Goal: Check status: Check status

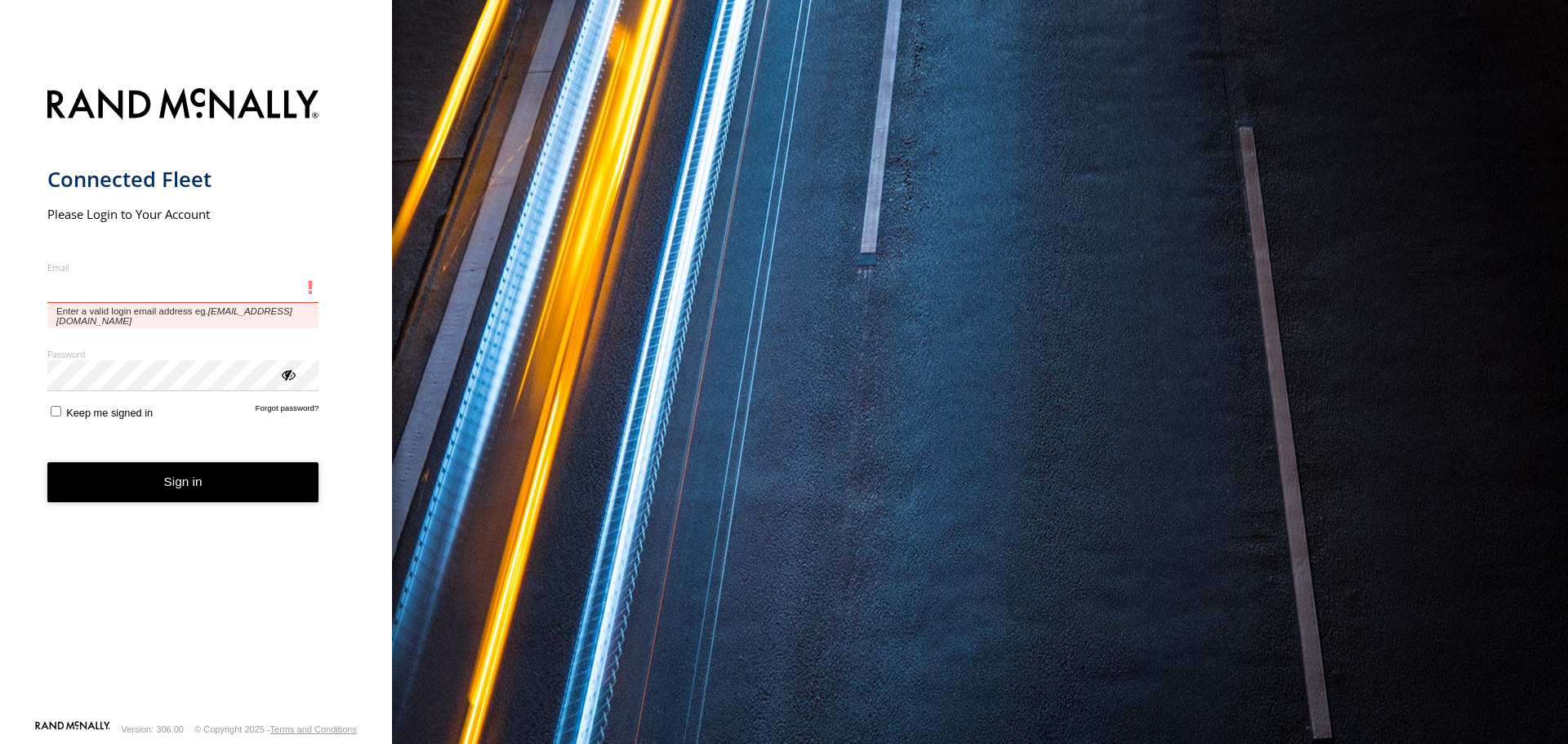
type input "**********"
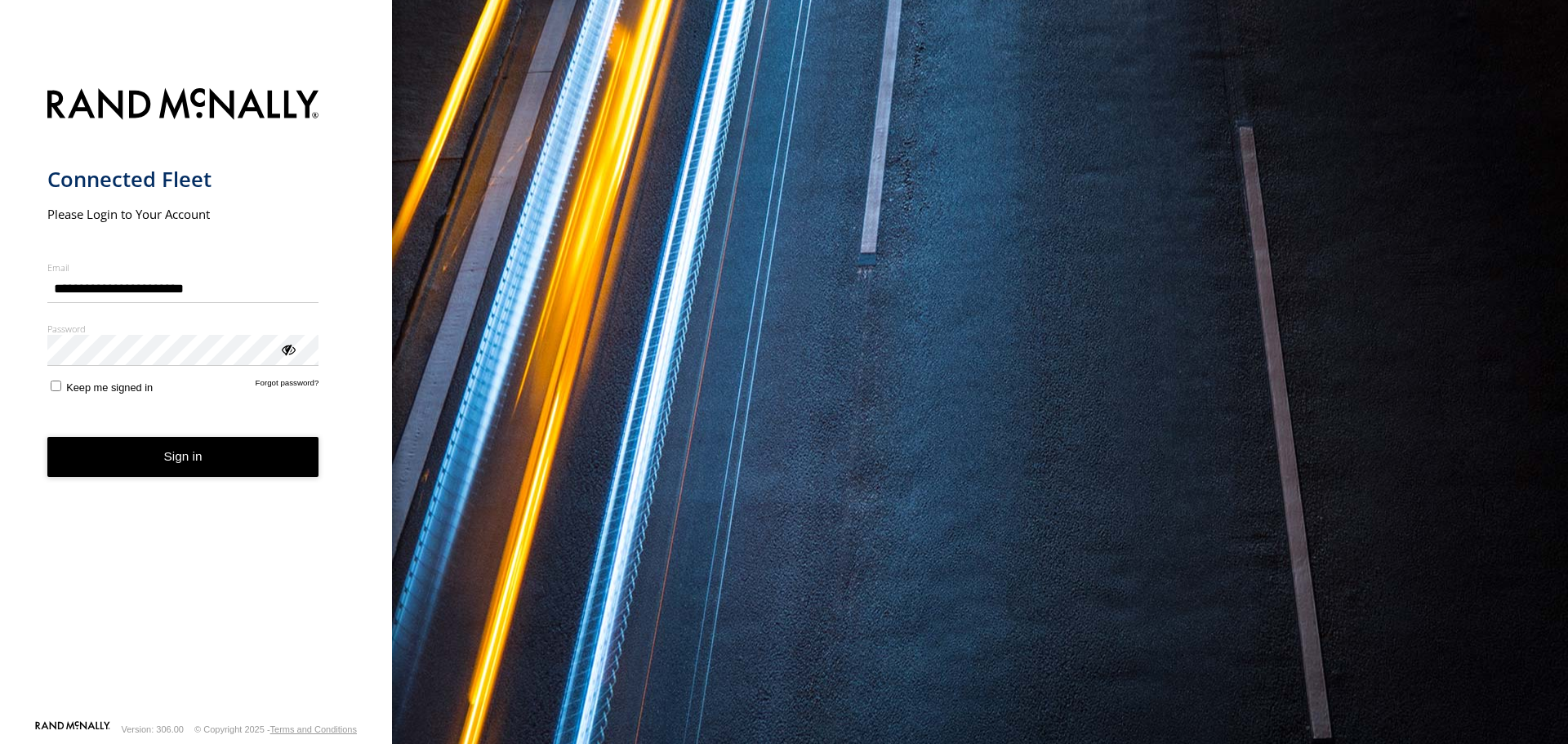
click at [61, 389] on label "Keep me signed in" at bounding box center [101, 385] width 106 height 15
click at [175, 460] on button "Sign in" at bounding box center [183, 456] width 272 height 40
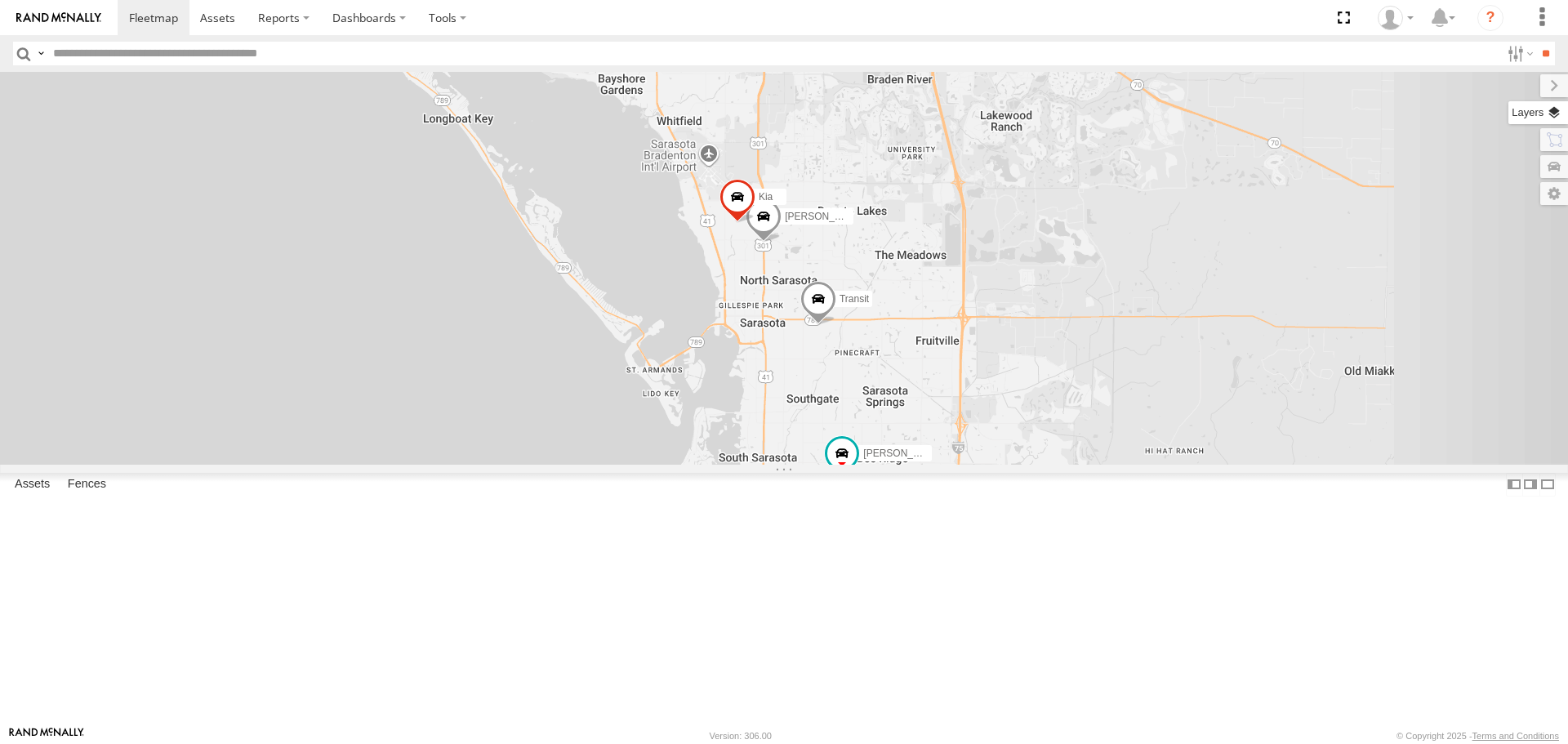
click at [1560, 112] on label at bounding box center [1538, 112] width 59 height 22
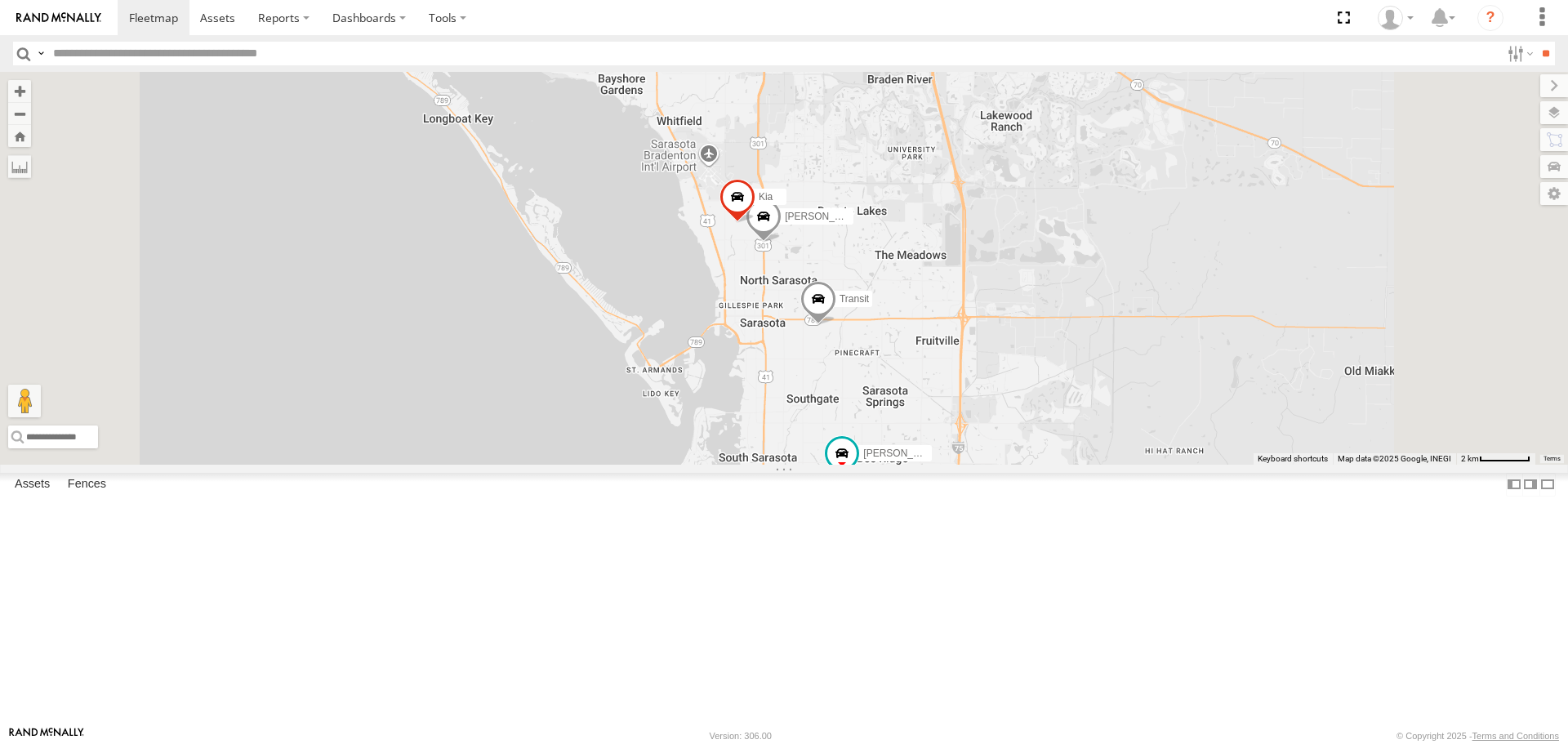
click at [0, 0] on span "Basemaps" at bounding box center [0, 0] width 0 height 0
click at [0, 0] on span "Roadmap" at bounding box center [0, 0] width 0 height 0
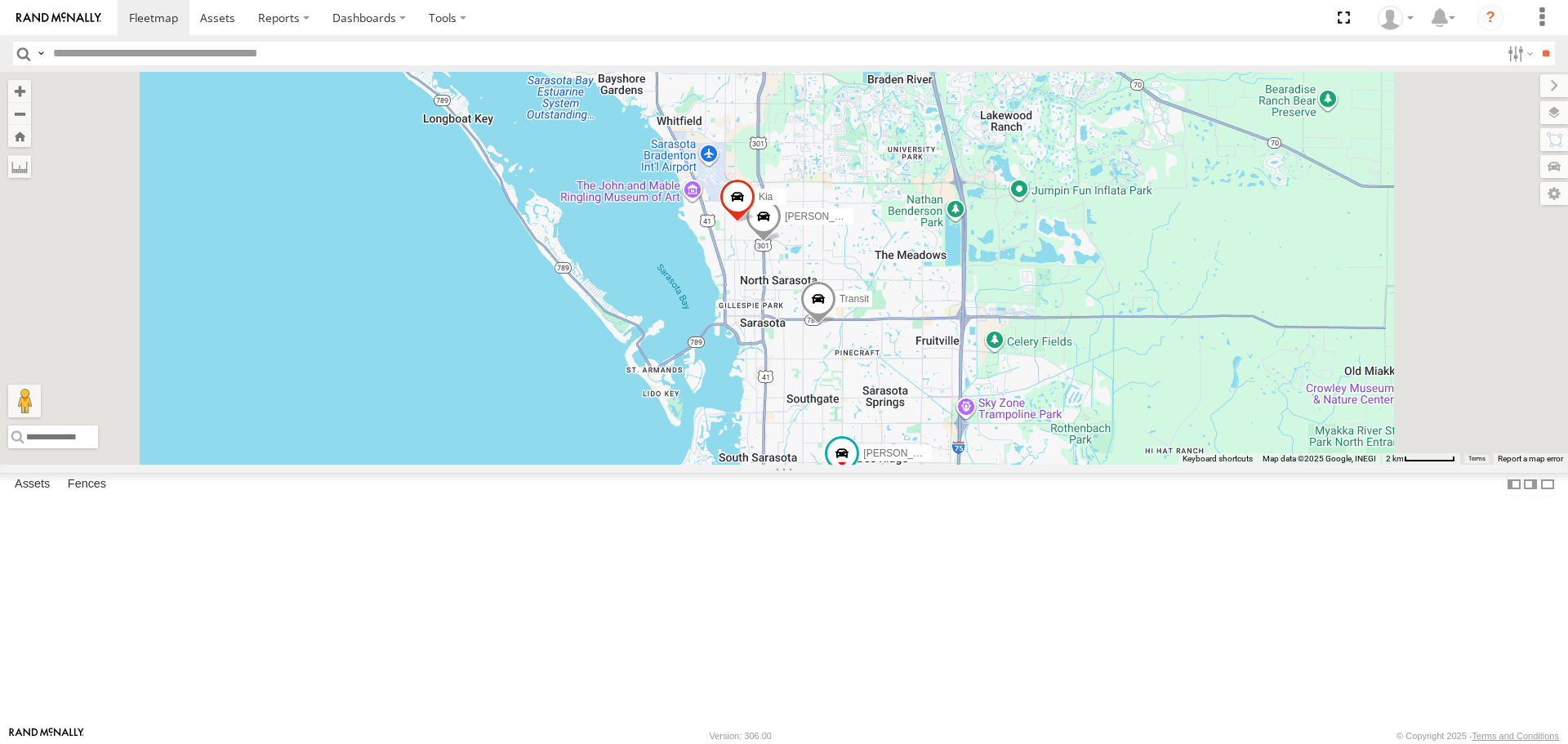
click at [0, 0] on span "Overlays" at bounding box center [0, 0] width 0 height 0
click at [0, 0] on span "Traffic" at bounding box center [0, 0] width 0 height 0
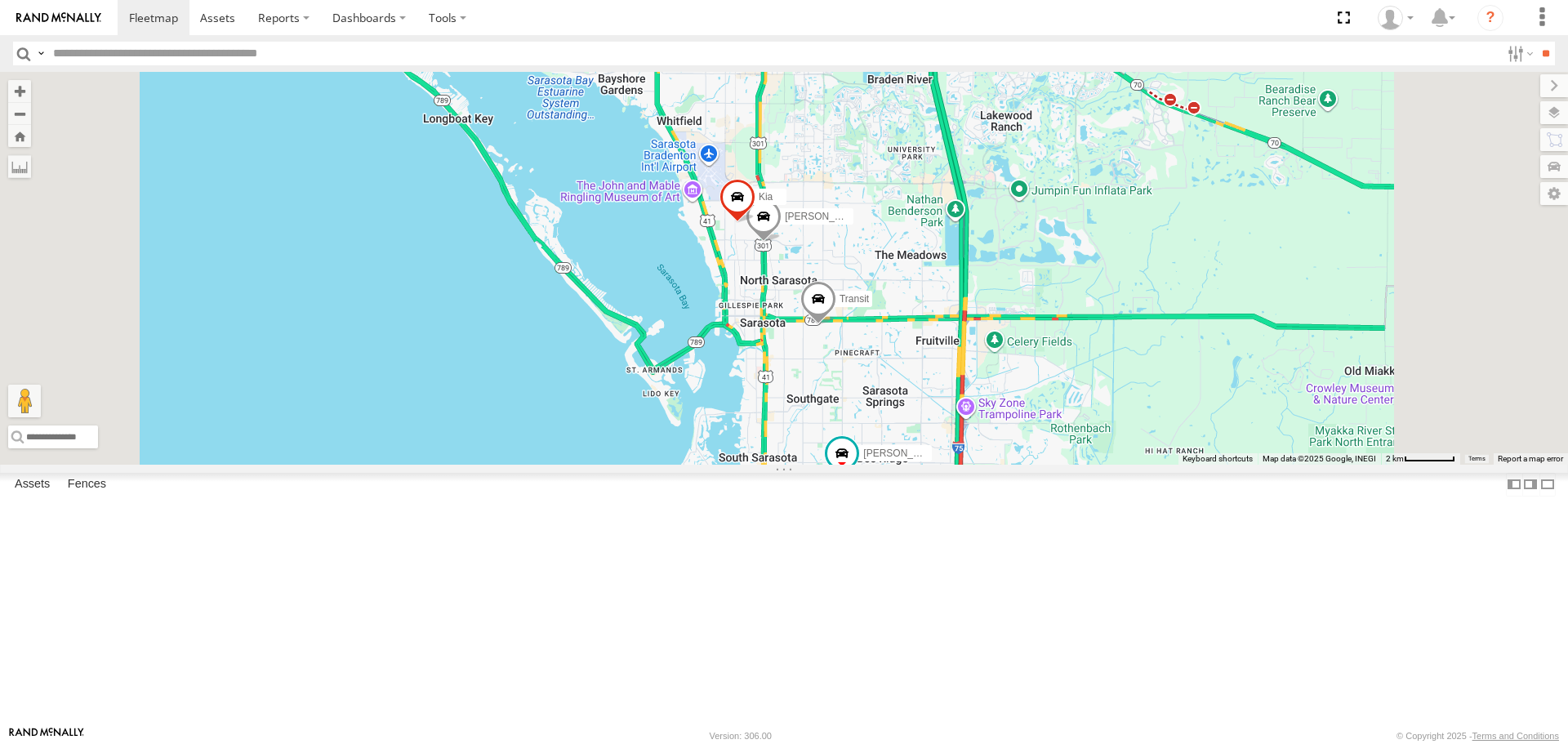
click at [1541, 88] on label at bounding box center [1555, 85] width 28 height 22
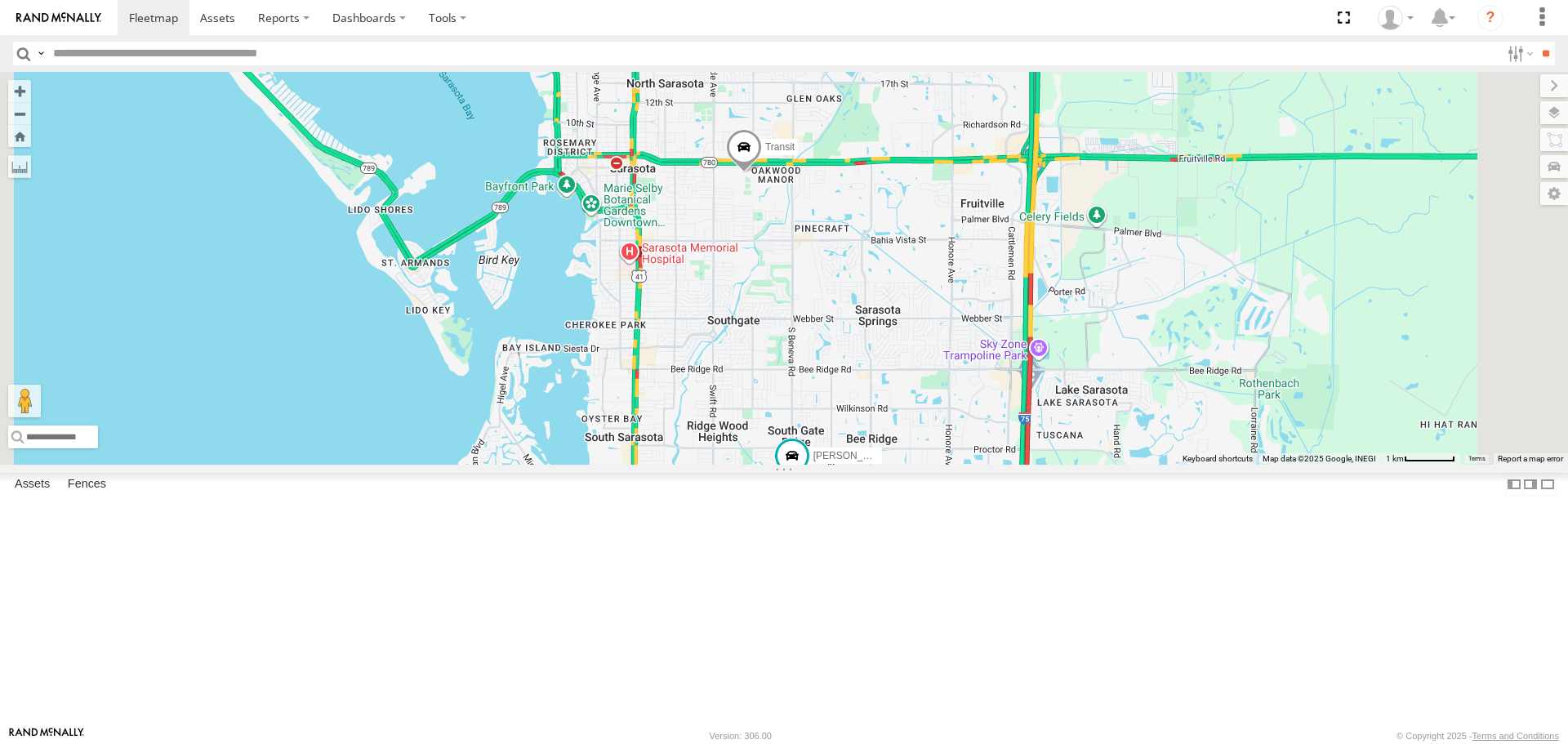
drag, startPoint x: 1034, startPoint y: 495, endPoint x: 959, endPoint y: 373, distance: 143.2
click at [959, 373] on div "[PERSON_NAME] soul [PERSON_NAME] Transit" at bounding box center [784, 268] width 1568 height 392
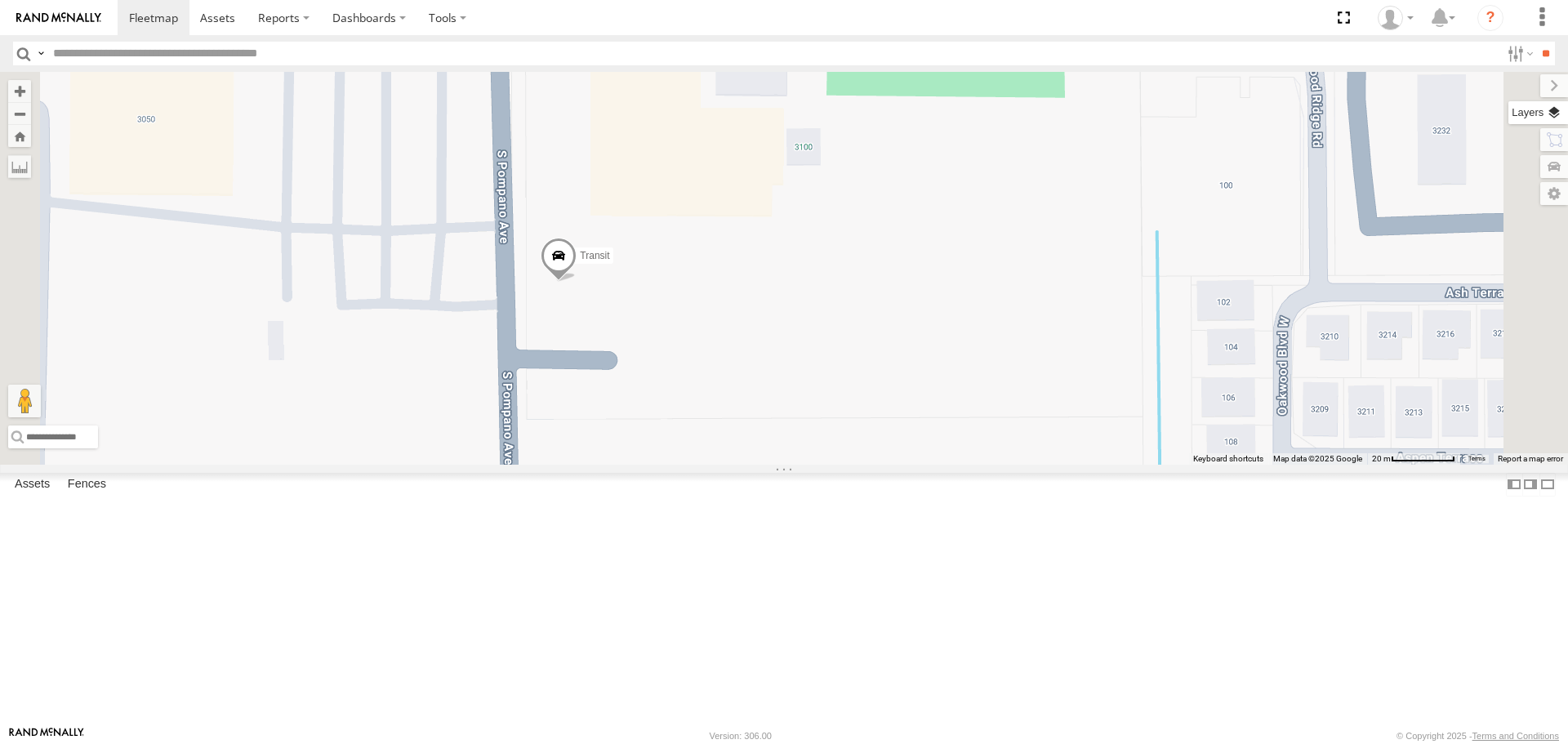
click at [1556, 118] on label at bounding box center [1538, 112] width 59 height 22
click at [0, 0] on span "Satellite + Roadmap" at bounding box center [0, 0] width 0 height 0
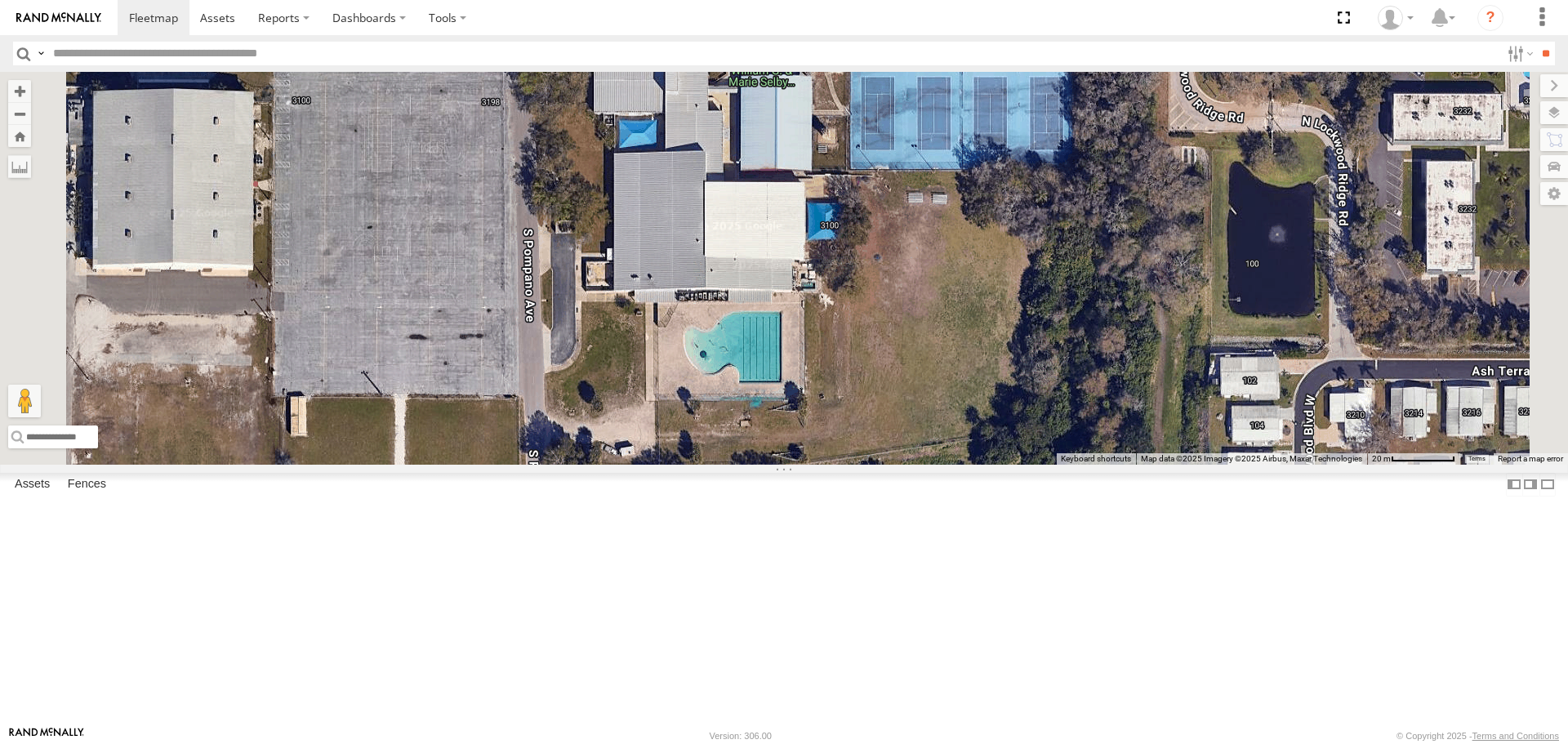
drag, startPoint x: 739, startPoint y: 329, endPoint x: 777, endPoint y: 492, distance: 167.4
click at [777, 464] on div "[PERSON_NAME] soul [PERSON_NAME] Transit" at bounding box center [784, 268] width 1568 height 392
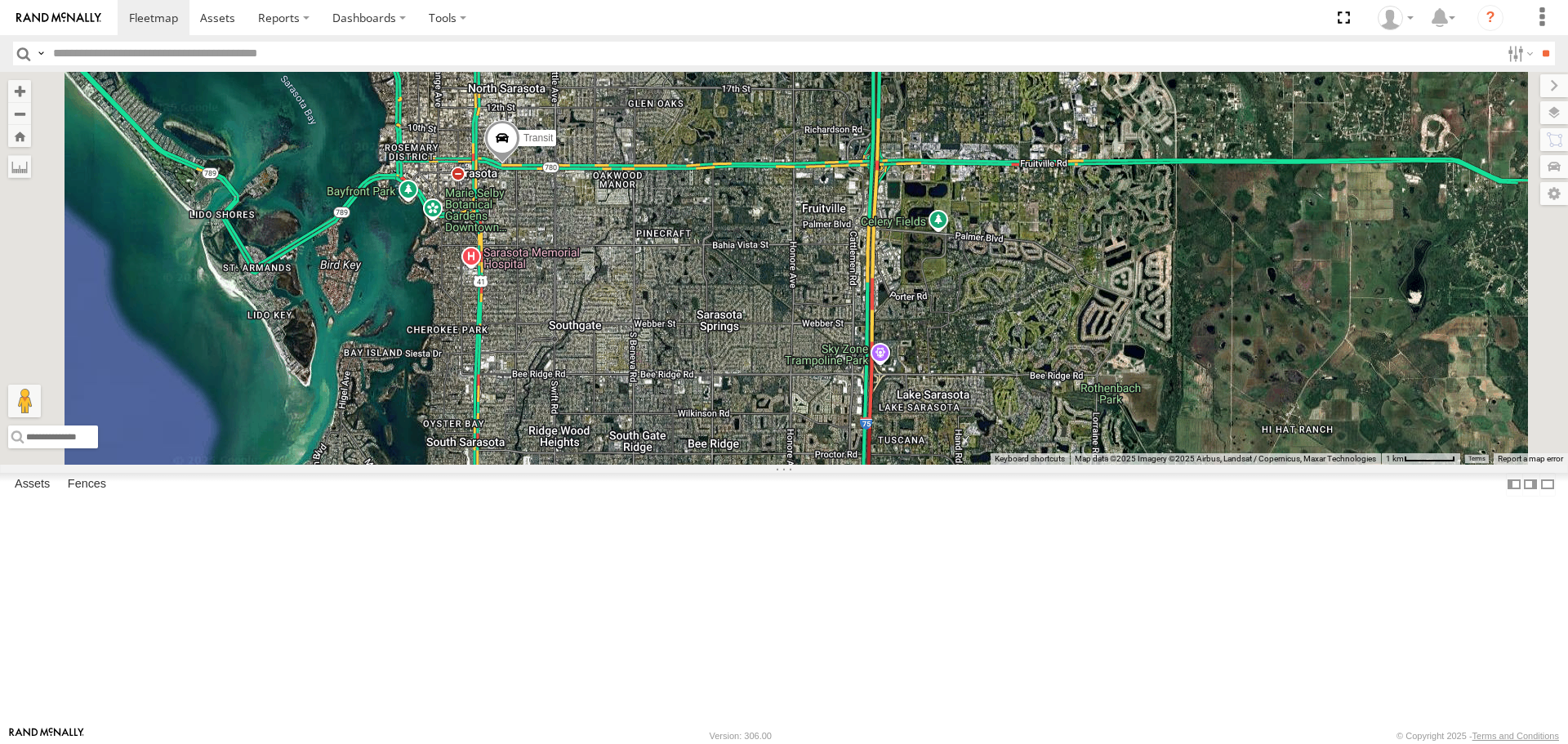
click at [0, 0] on span "Roadmap" at bounding box center [0, 0] width 0 height 0
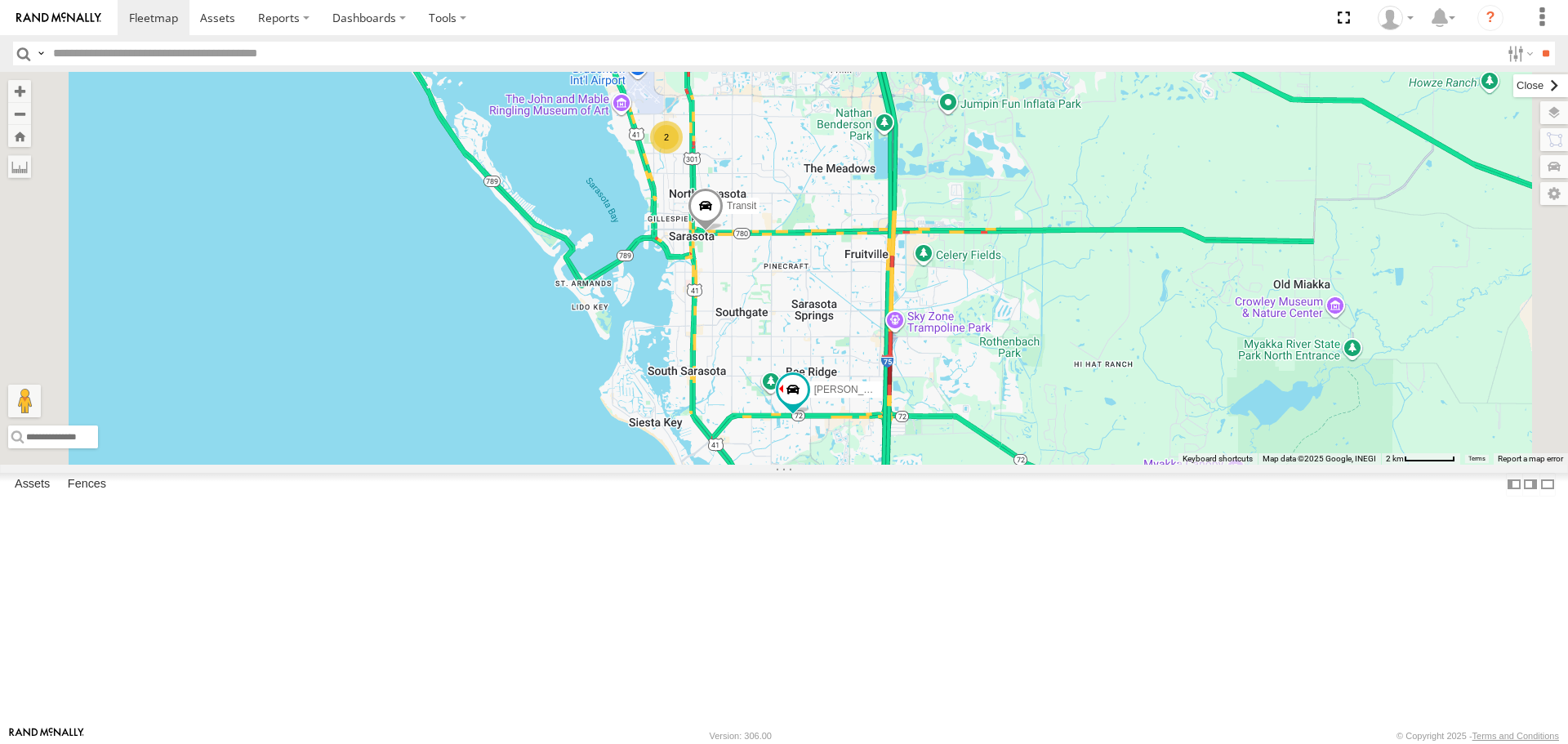
click at [1514, 79] on label at bounding box center [1541, 85] width 55 height 22
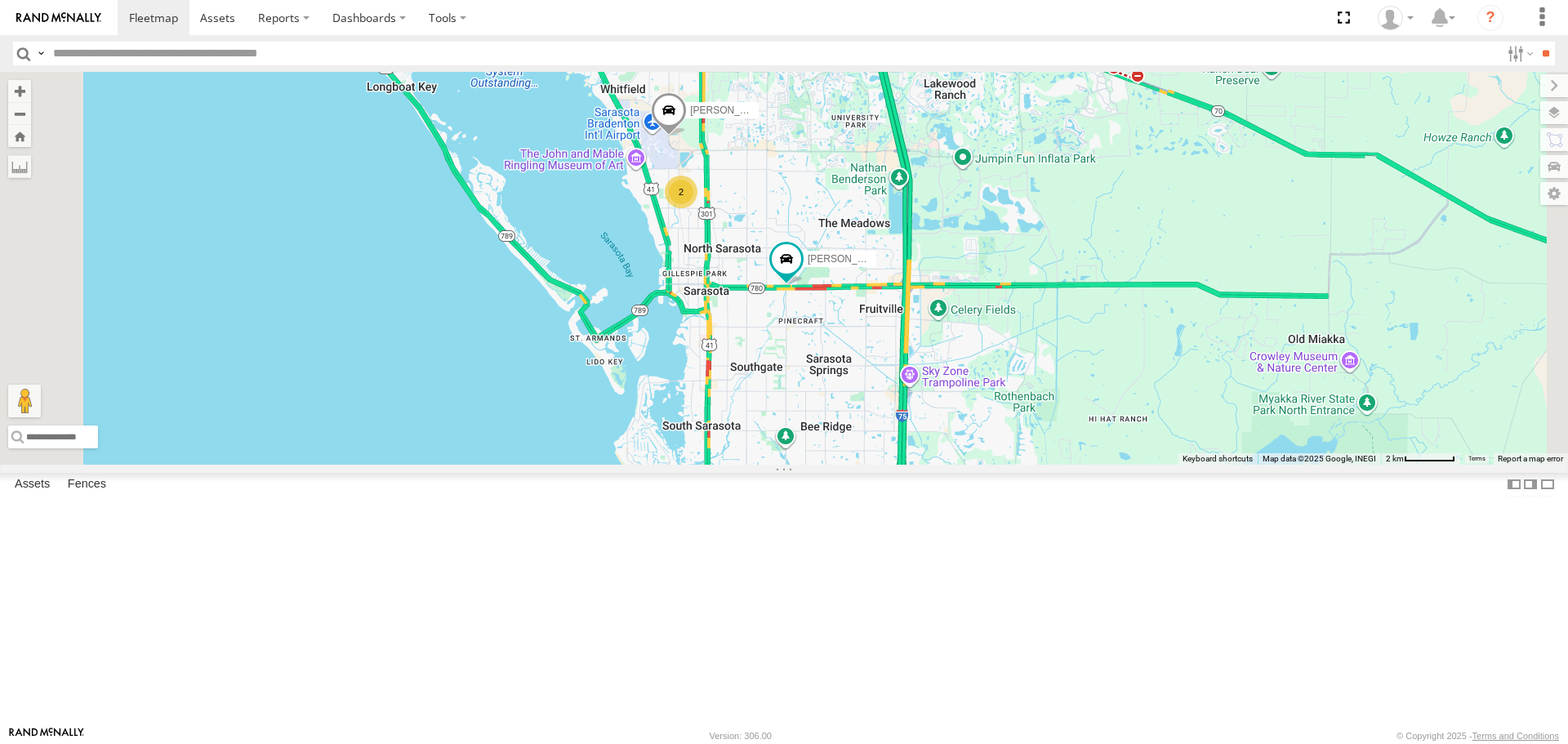
drag, startPoint x: 959, startPoint y: 382, endPoint x: 975, endPoint y: 461, distance: 80.6
click at [975, 461] on div "[PERSON_NAME] soul [PERSON_NAME] 2" at bounding box center [784, 268] width 1568 height 392
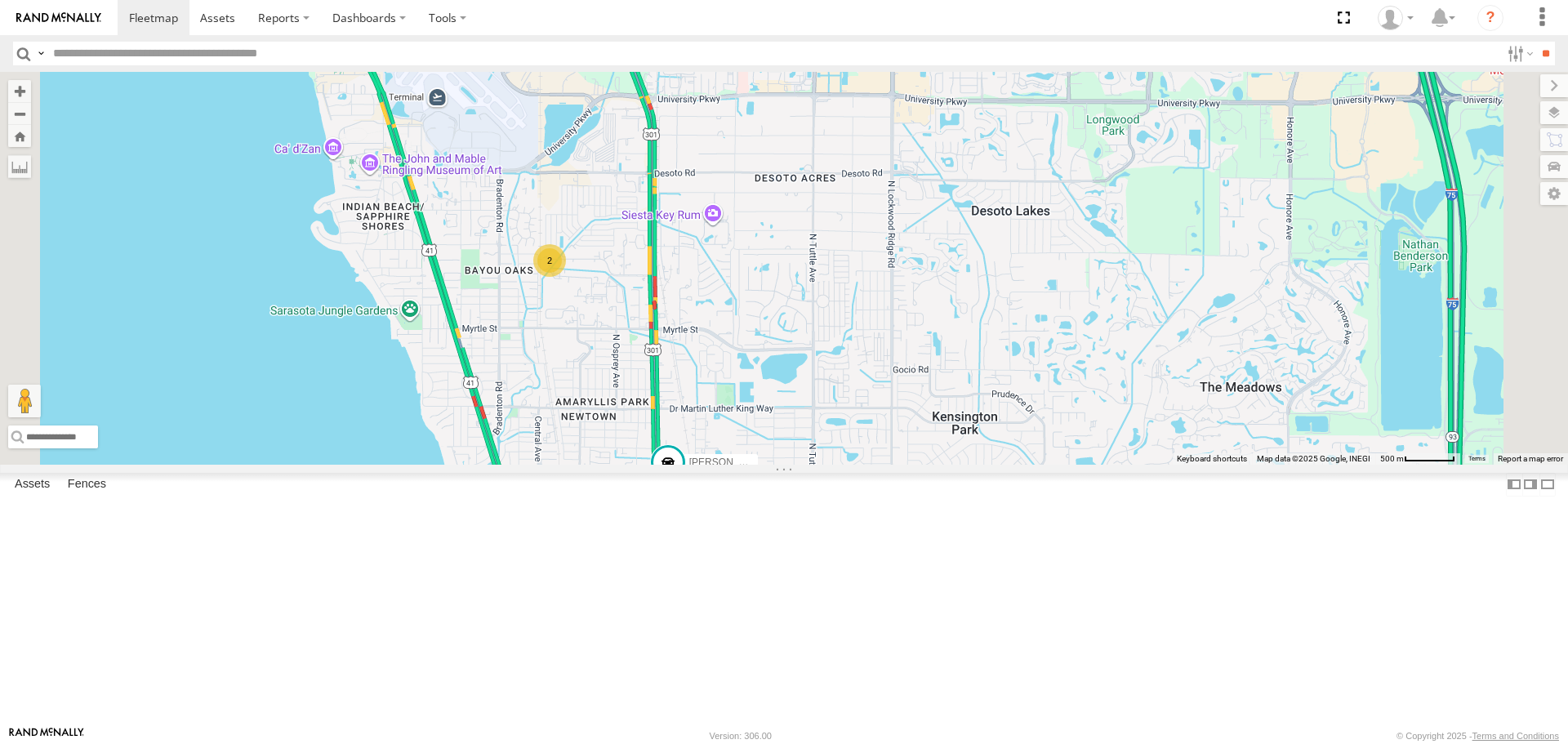
drag, startPoint x: 695, startPoint y: 296, endPoint x: 678, endPoint y: 413, distance: 118.2
click at [681, 420] on div "[PERSON_NAME] soul [PERSON_NAME] 2" at bounding box center [784, 268] width 1568 height 392
click at [679, 418] on div "[PERSON_NAME] soul [PERSON_NAME] 2" at bounding box center [784, 268] width 1568 height 392
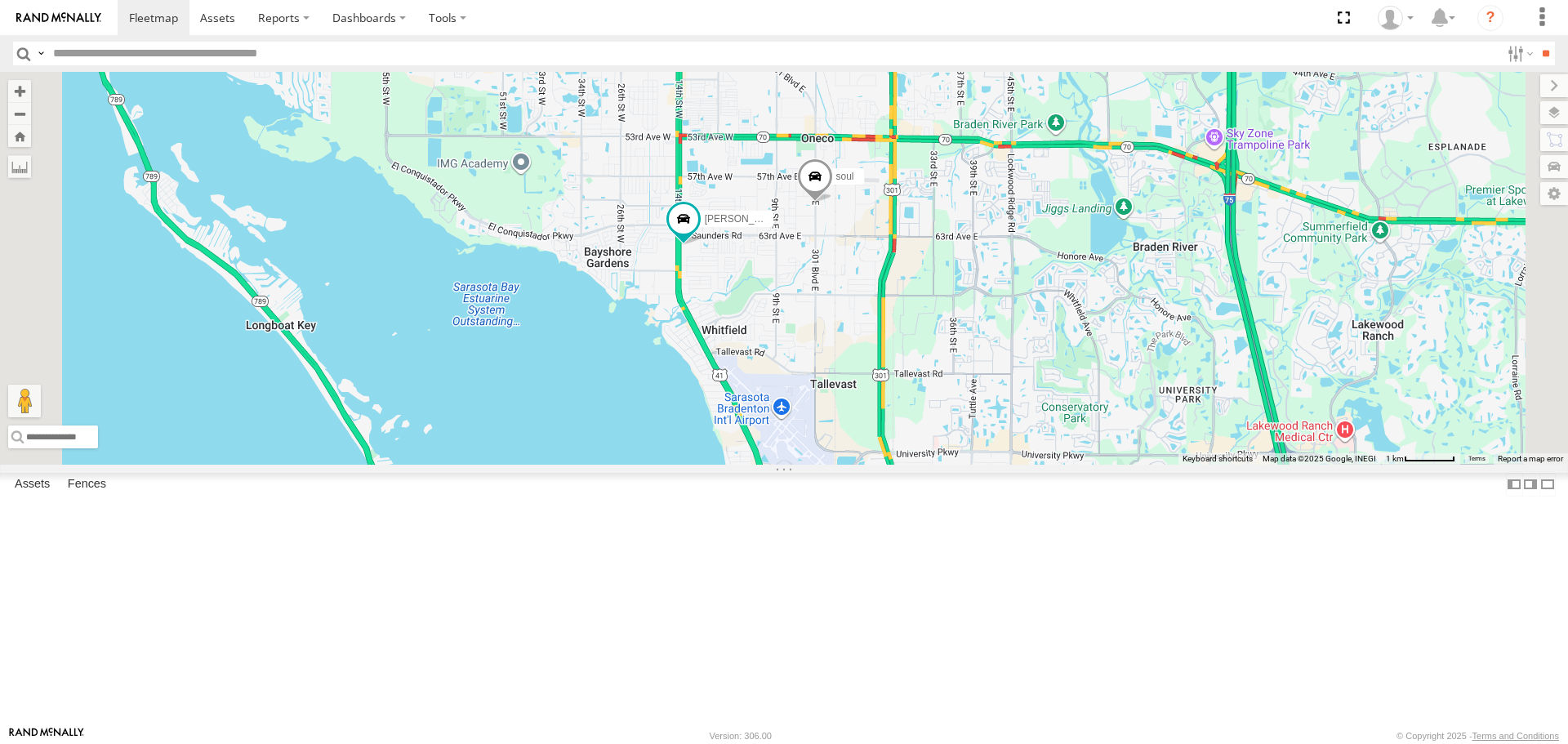
drag, startPoint x: 1015, startPoint y: 303, endPoint x: 1022, endPoint y: 450, distance: 147.2
click at [1022, 450] on div "[PERSON_NAME] 3 soul" at bounding box center [784, 268] width 1568 height 392
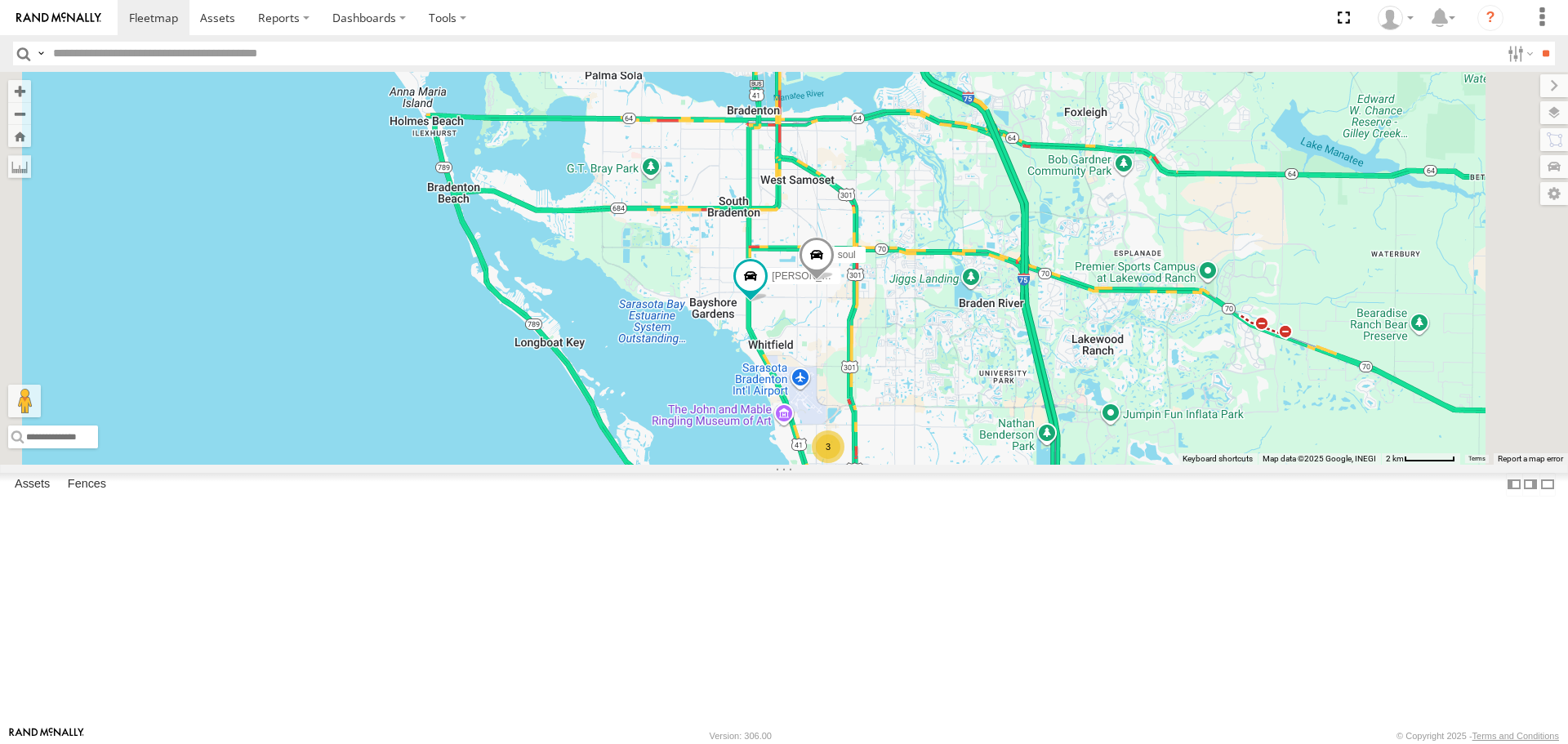
click at [0, 0] on div "[PERSON_NAME] All Assets [GEOGRAPHIC_DATA] 27.42757 -82.57451 Video soul All As…" at bounding box center [0, 0] width 0 height 0
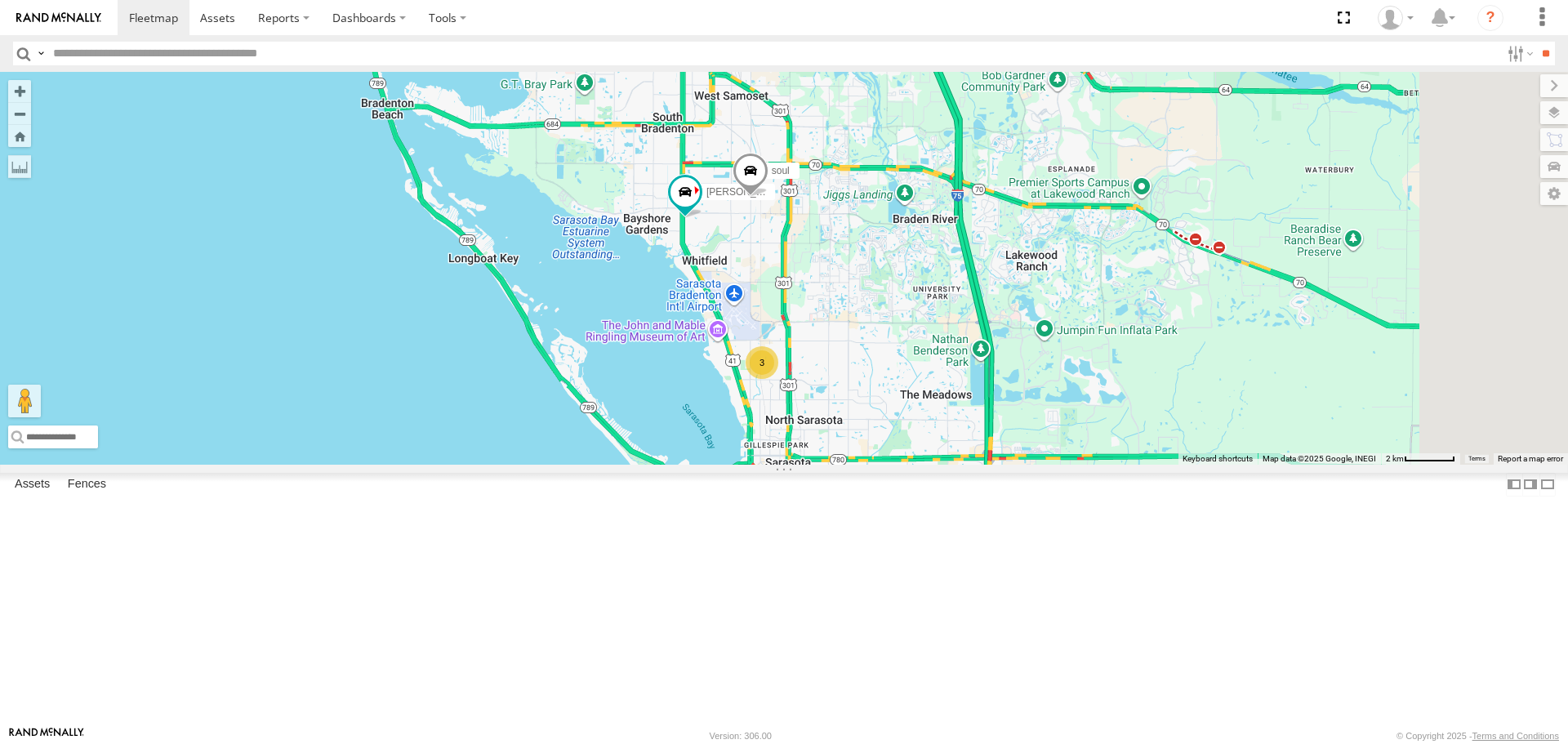
drag, startPoint x: 950, startPoint y: 455, endPoint x: 862, endPoint y: 345, distance: 140.9
click at [862, 345] on div "[PERSON_NAME] soul 3" at bounding box center [784, 268] width 1568 height 392
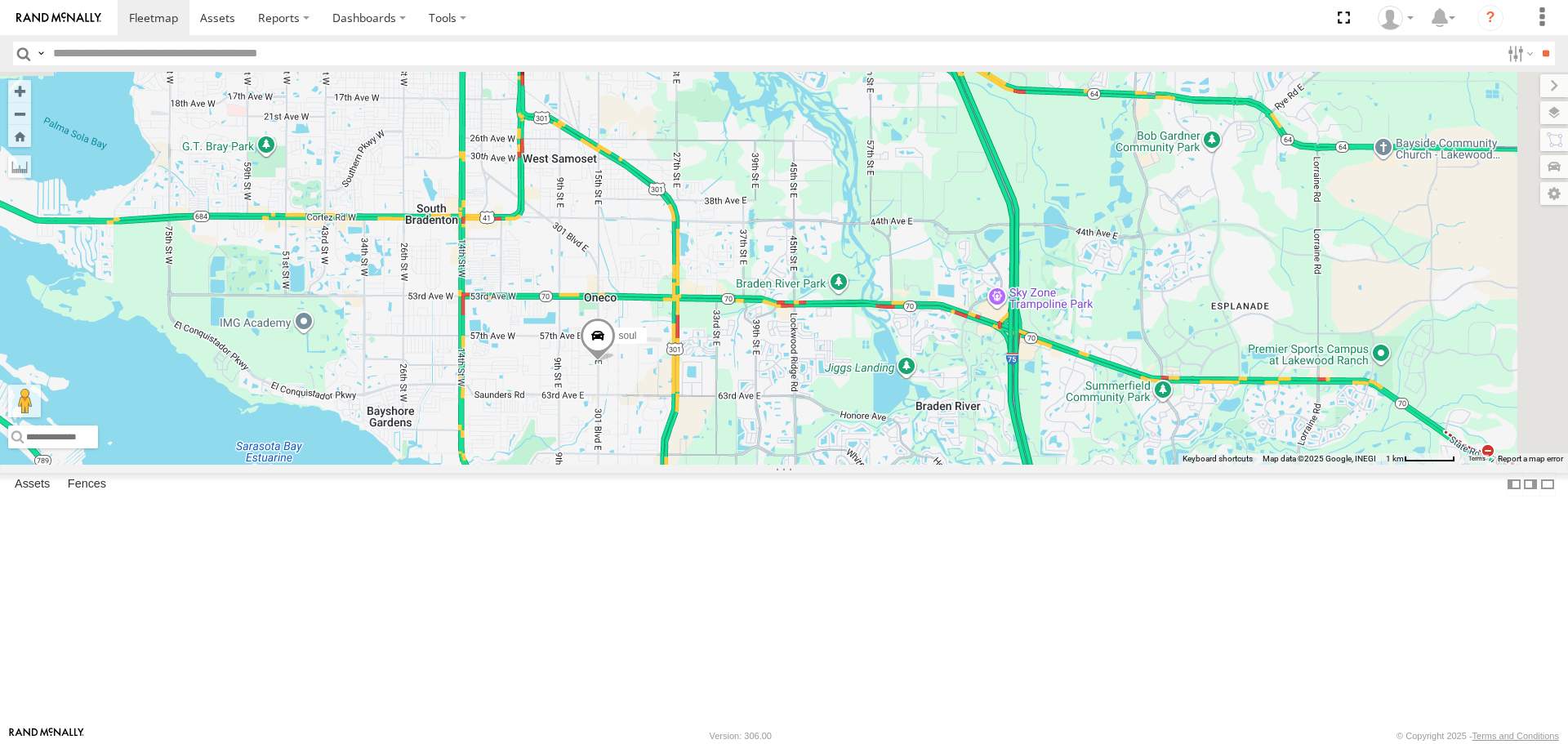
drag, startPoint x: 1047, startPoint y: 237, endPoint x: 875, endPoint y: 528, distance: 338.0
click at [875, 464] on div "soul 4" at bounding box center [784, 268] width 1568 height 392
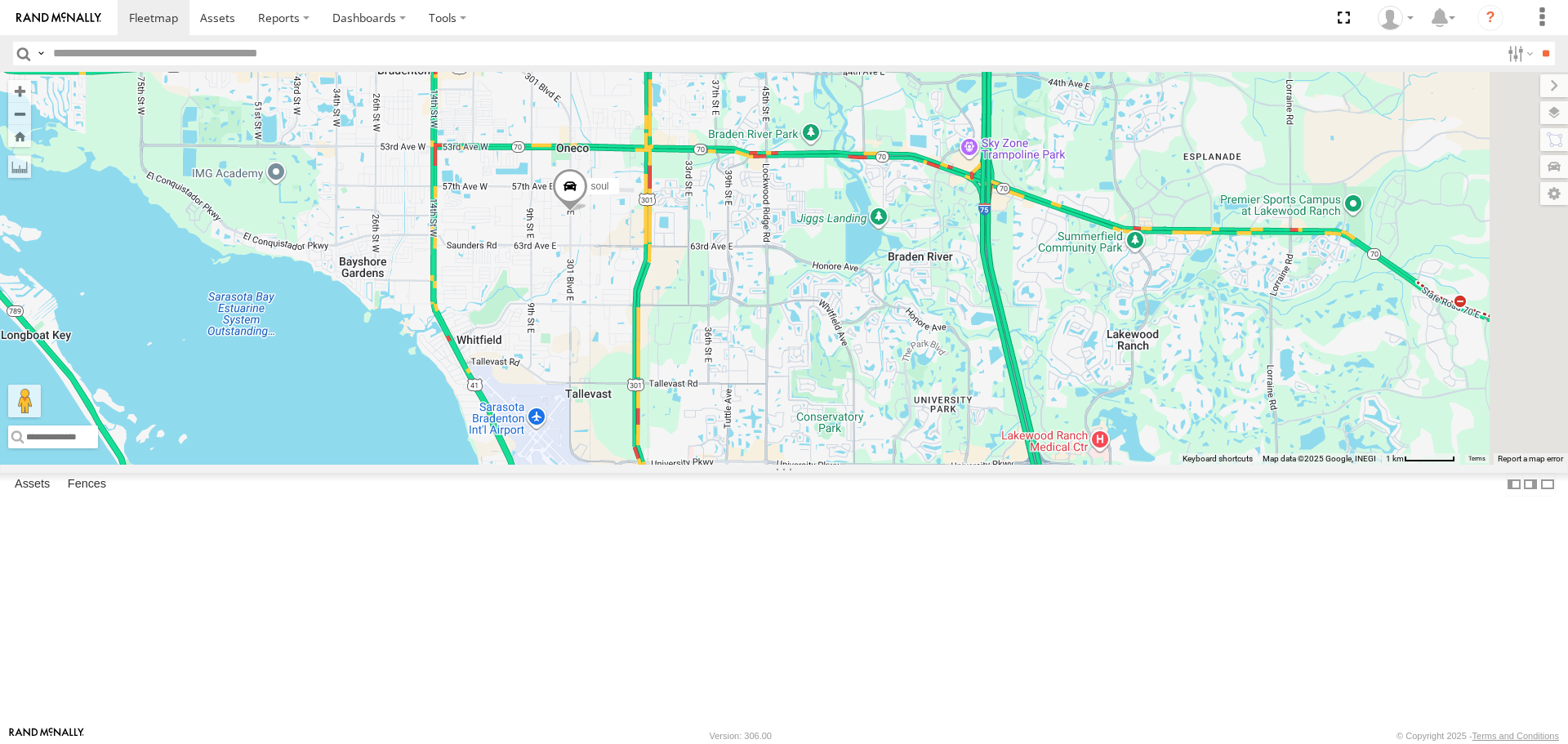
drag, startPoint x: 777, startPoint y: 542, endPoint x: 743, endPoint y: 319, distance: 225.6
click at [743, 319] on div "soul 4" at bounding box center [784, 268] width 1568 height 392
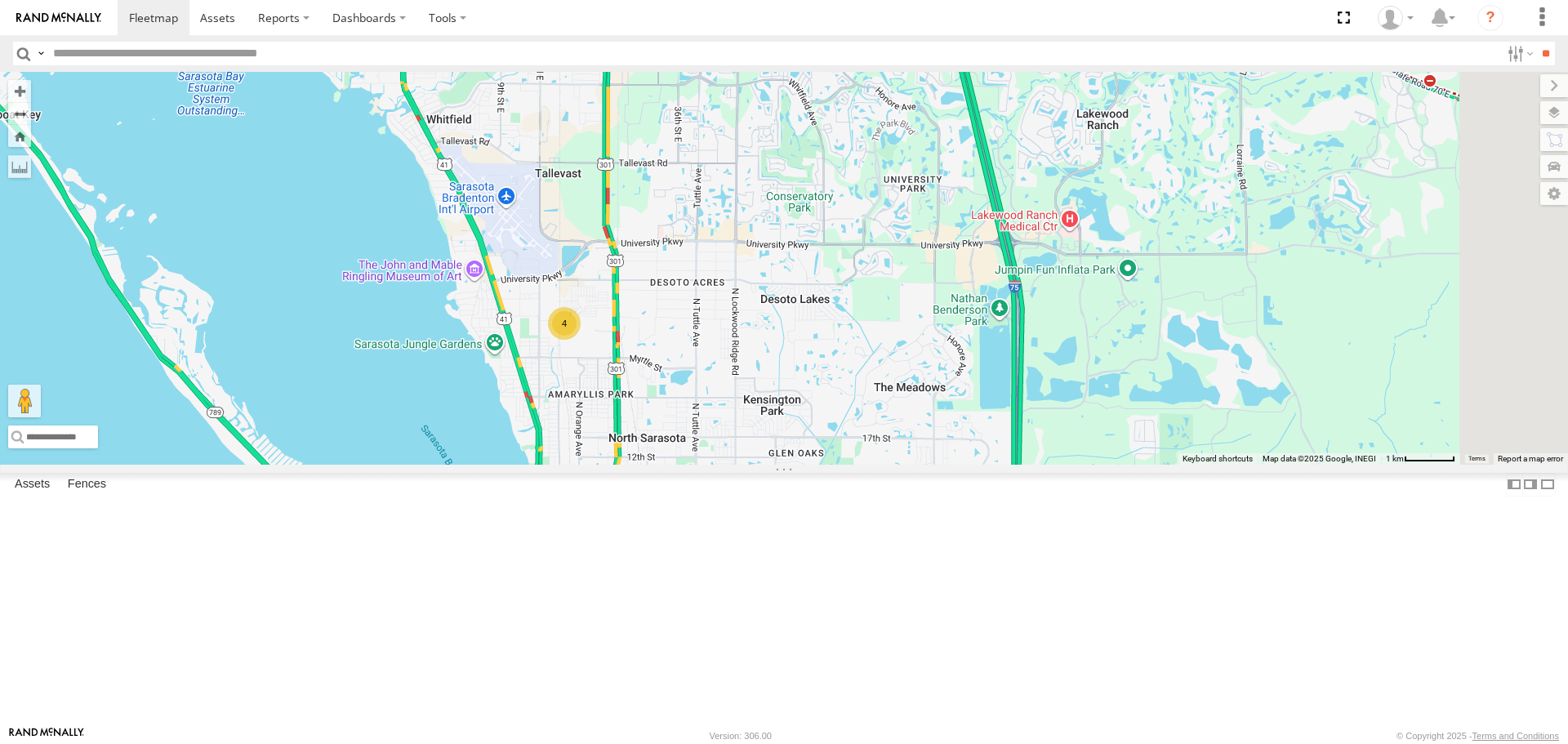
click at [580, 340] on div "4" at bounding box center [564, 323] width 32 height 32
